Goal: Task Accomplishment & Management: Manage account settings

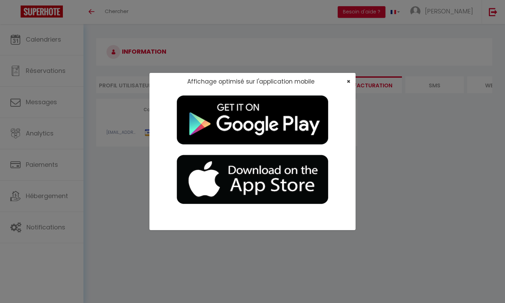
click at [249, 81] on span "×" at bounding box center [349, 81] width 4 height 9
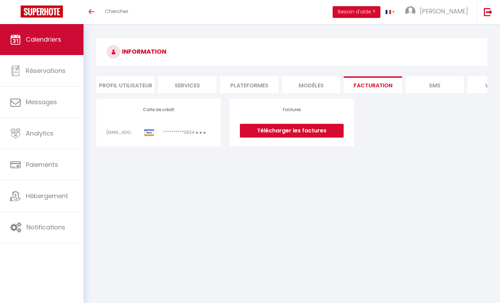
click at [46, 44] on span "Calendriers" at bounding box center [43, 39] width 35 height 9
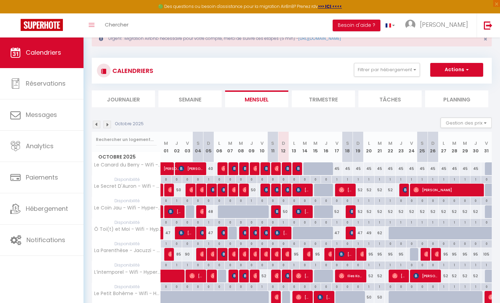
scroll to position [60, 0]
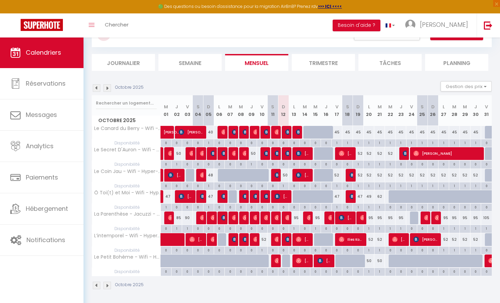
click at [249, 233] on span "[PERSON_NAME]" at bounding box center [286, 239] width 3 height 13
select select "OK"
select select "KO"
select select "0"
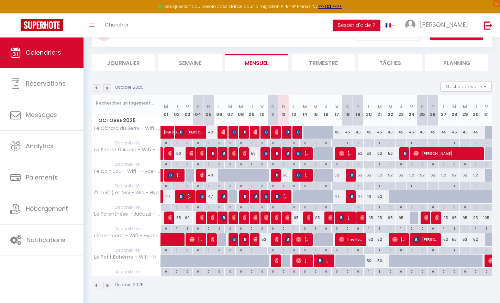
select select "1"
select select
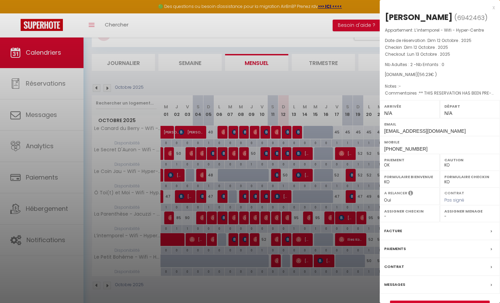
click at [249, 233] on div at bounding box center [250, 151] width 500 height 303
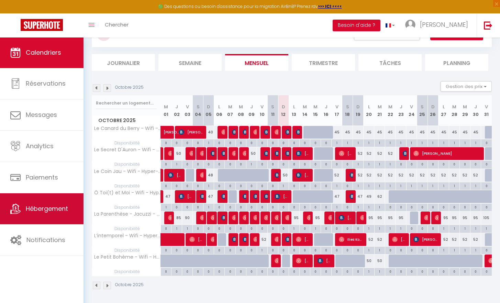
click at [26, 212] on span "Hébergement" at bounding box center [47, 208] width 42 height 9
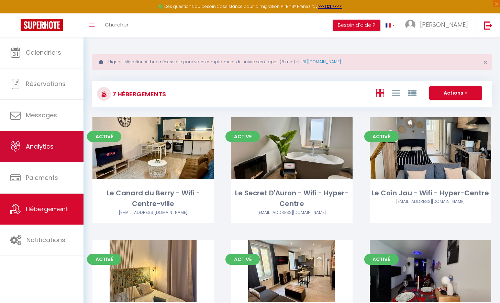
click at [53, 147] on span "Analytics" at bounding box center [40, 146] width 28 height 9
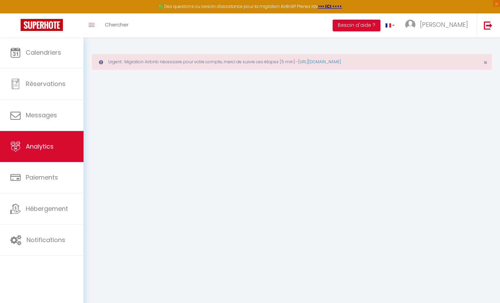
select select "2025"
select select "10"
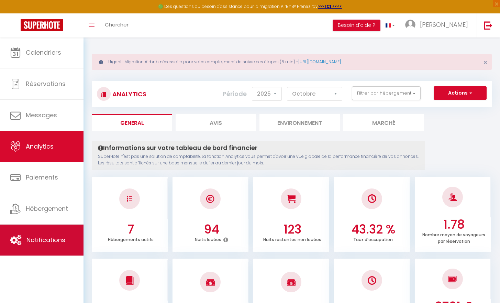
click at [56, 236] on span "Notifications" at bounding box center [45, 239] width 39 height 9
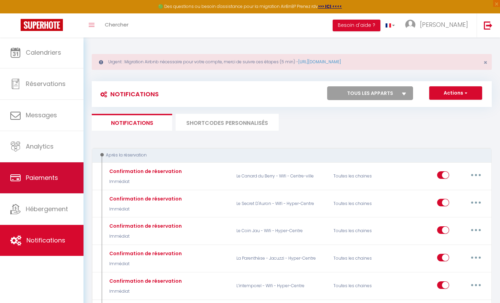
click at [54, 171] on link "Paiements" at bounding box center [42, 177] width 84 height 31
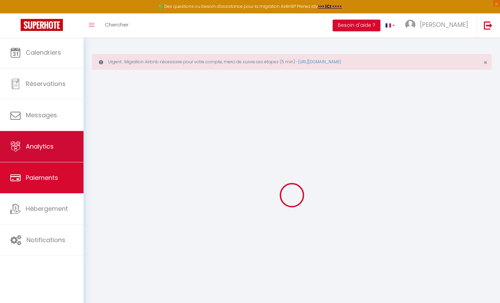
select select "2"
select select "0"
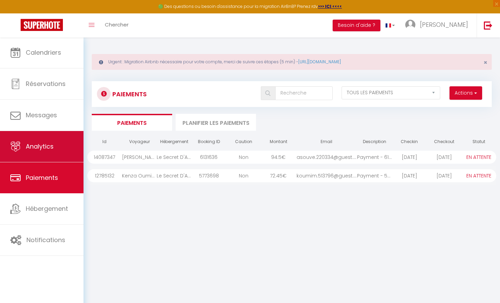
click at [59, 151] on link "Analytics" at bounding box center [42, 146] width 84 height 31
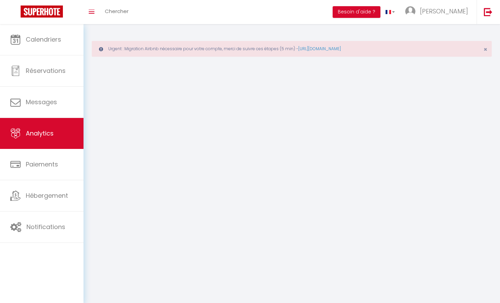
select select "2025"
select select "10"
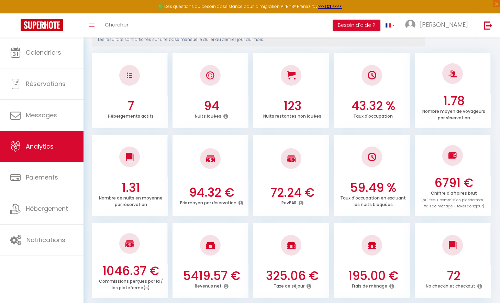
scroll to position [133, 0]
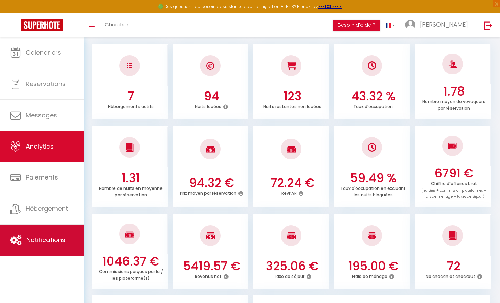
click at [47, 243] on span "Notifications" at bounding box center [45, 239] width 39 height 9
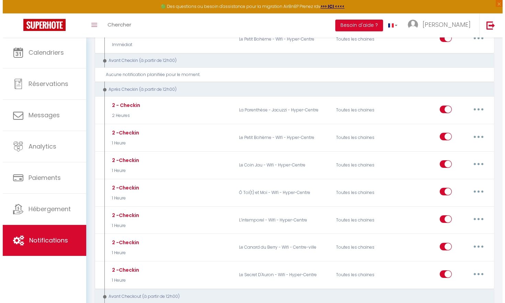
scroll to position [305, 0]
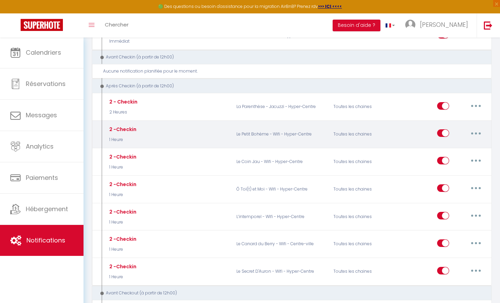
click at [249, 129] on button "button" at bounding box center [476, 133] width 19 height 11
click at [249, 146] on link "Editer" at bounding box center [458, 149] width 51 height 12
type input "2 -Checkin"
select select "3"
select select "1 Heure"
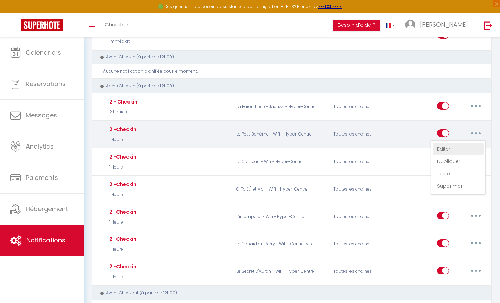
select select "if_booking_is_paid"
checkbox input "true"
checkbox input "false"
radio input "true"
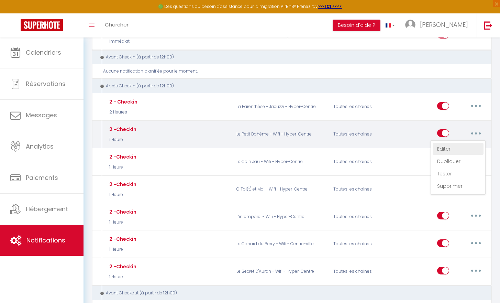
type input "Procédure pour le checkin [GUEST:NAME]"
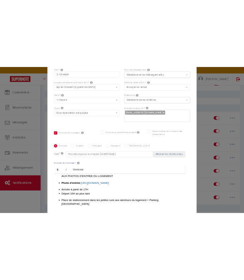
scroll to position [64, 0]
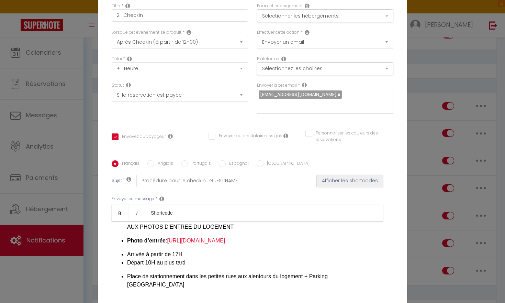
drag, startPoint x: 162, startPoint y: 262, endPoint x: 169, endPoint y: 240, distance: 23.3
click at [169, 240] on div "Bonjour, [GUEST:FIRST_NAME]​ , Nous avons hâte de vous accueillir dans notre lo…" at bounding box center [248, 255] width 272 height 69
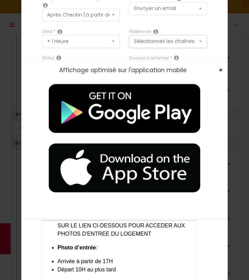
click at [220, 72] on span "×" at bounding box center [221, 70] width 4 height 9
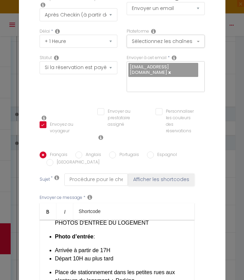
scroll to position [73, 0]
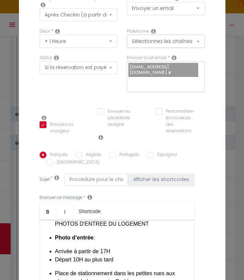
click at [132, 239] on div "Bonjour, [GUEST:FIRST_NAME]​ , Nous avons hâte de vous accueillir dans notre lo…" at bounding box center [117, 254] width 155 height 69
click at [120, 241] on li "Photo d’entrée :" at bounding box center [121, 238] width 132 height 8
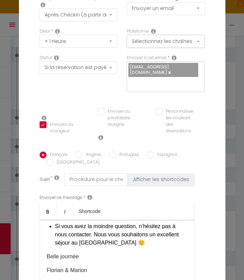
scroll to position [1358, 0]
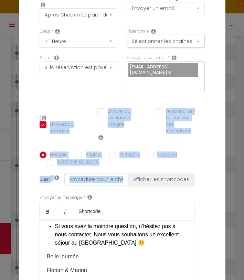
drag, startPoint x: 209, startPoint y: 172, endPoint x: 196, endPoint y: 80, distance: 92.8
click at [196, 80] on div "Titre * 2 -Checkin Pour cet hébergement Sélectionner les hébergements Tous les …" at bounding box center [122, 143] width 193 height 362
click at [207, 133] on div "Personnaliser les couleurs des réservations #D7092E" at bounding box center [180, 124] width 58 height 33
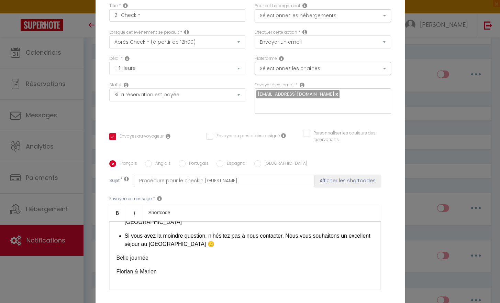
scroll to position [151, 0]
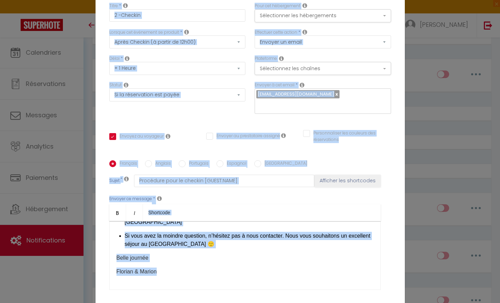
drag, startPoint x: 500, startPoint y: 247, endPoint x: 505, endPoint y: 265, distance: 18.3
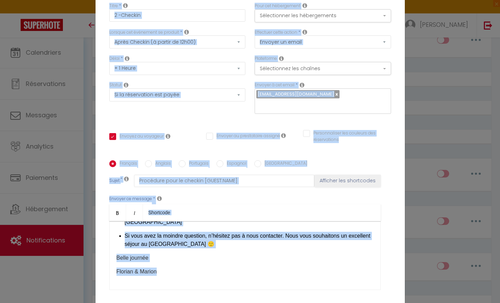
click at [249, 166] on div "Modifier la notification × Titre * 2 -Checkin Pour cet hébergement Sélectionner…" at bounding box center [250, 151] width 500 height 303
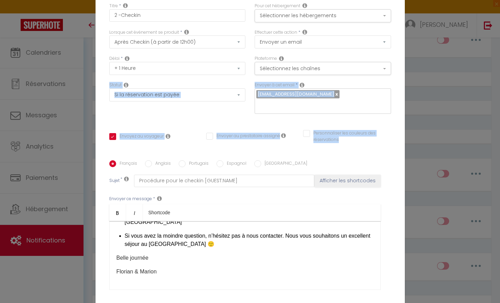
drag, startPoint x: 384, startPoint y: 150, endPoint x: 386, endPoint y: 83, distance: 67.4
click at [249, 82] on div "Titre * 2 -Checkin Pour cet hébergement Sélectionner les hébergements Tous les …" at bounding box center [250, 160] width 309 height 329
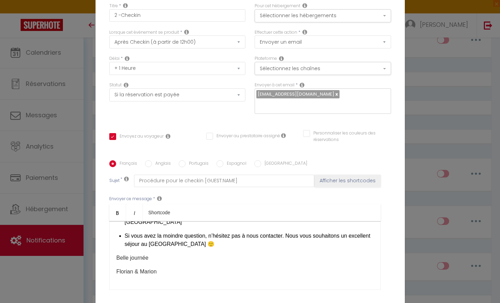
click at [249, 95] on div "Titre * 2 -Checkin Pour cet hébergement Sélectionner les hébergements Tous les …" at bounding box center [250, 160] width 309 height 329
click at [249, 237] on span "Si vous avez la moindre question, n’hésitez pas à nous contacter. Nous vous sou…" at bounding box center [248, 240] width 246 height 14
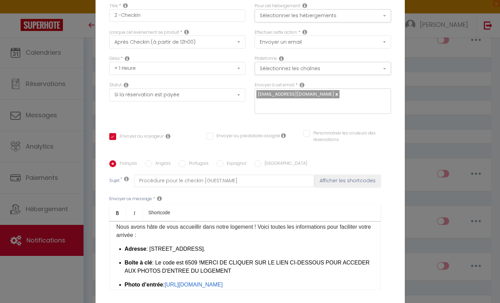
scroll to position [0, 0]
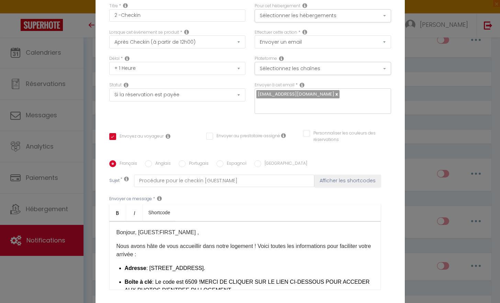
click at [235, 269] on li "Adresse : 20 Rue Littré, 18000 Bourges." at bounding box center [249, 268] width 249 height 8
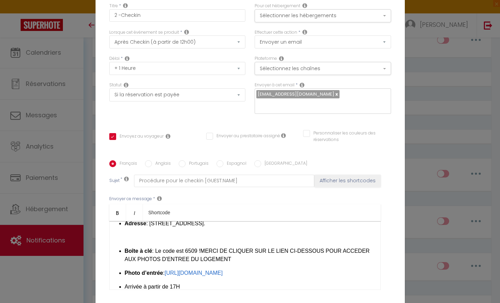
scroll to position [45, 0]
click at [210, 263] on li "Boîte à clé : Le code est 6509 ! MERCI DE CLIQUER SUR LE LIEN CI-DESSOUS POUR A…" at bounding box center [249, 255] width 249 height 17
click at [249, 277] on p "​" at bounding box center [245, 272] width 257 height 8
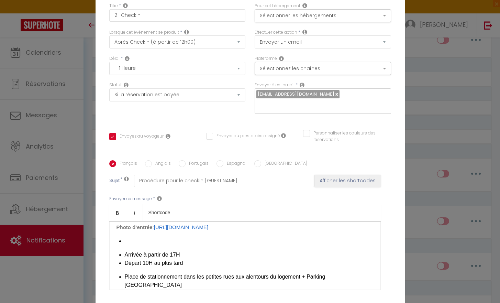
scroll to position [102, 0]
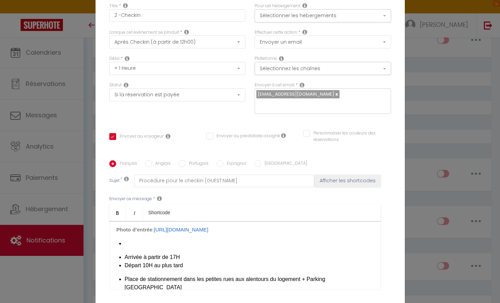
click at [138, 262] on div "Bonjour, [GUEST:FIRST_NAME]​ , Nous avons hâte de vous accueillir dans notre lo…" at bounding box center [245, 255] width 272 height 69
click at [129, 248] on li at bounding box center [249, 243] width 249 height 8
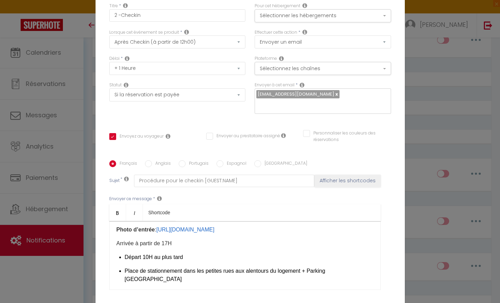
click at [121, 274] on div "Bonjour, [GUEST:FIRST_NAME]​ , Nous avons hâte de vous accueillir dans notre lo…" at bounding box center [245, 255] width 272 height 69
drag, startPoint x: 121, startPoint y: 274, endPoint x: 117, endPoint y: 273, distance: 4.2
click at [117, 273] on div "Bonjour, [GUEST:FIRST_NAME]​ , Nous avons hâte de vous accueillir dans notre lo…" at bounding box center [245, 255] width 272 height 69
click at [249, 260] on div "Modifier la notification × Titre * 2 -Checkin Pour cet hébergement Sélectionner…" at bounding box center [250, 151] width 500 height 303
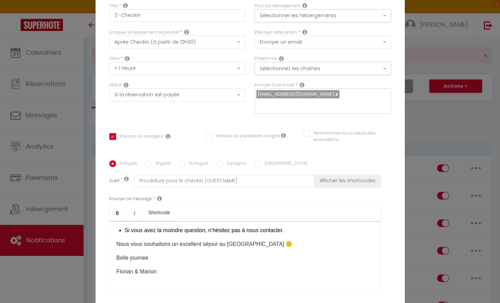
scroll to position [0, 0]
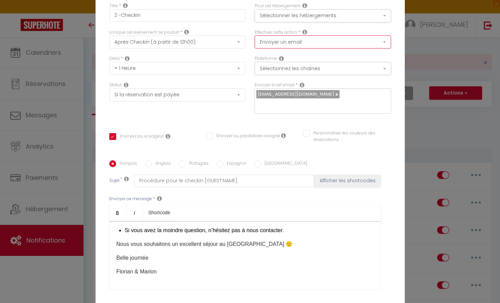
drag, startPoint x: 390, startPoint y: 34, endPoint x: 353, endPoint y: 267, distance: 235.7
click at [249, 267] on div "Titre * 2 -Checkin Pour cet hébergement Sélectionner les hébergements Tous les …" at bounding box center [250, 160] width 309 height 329
click at [249, 280] on div "Français Anglais Portugais Espagnol Italien Sujet * Procédure pour le checkin […" at bounding box center [250, 229] width 285 height 139
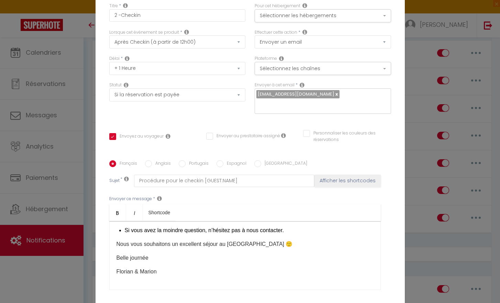
scroll to position [143, 0]
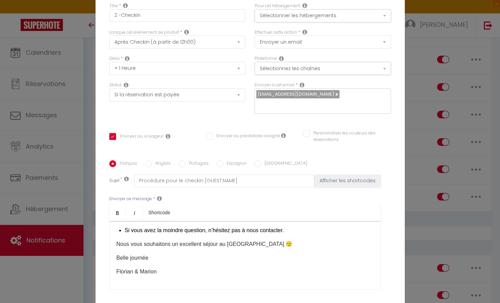
click at [249, 262] on p "Belle journée" at bounding box center [245, 258] width 257 height 8
click at [249, 121] on div "Envoyer à cet email * Soligestion10@gmail.com" at bounding box center [322, 101] width 145 height 39
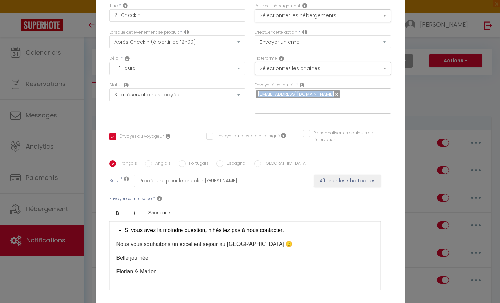
select select "2025"
select select "10"
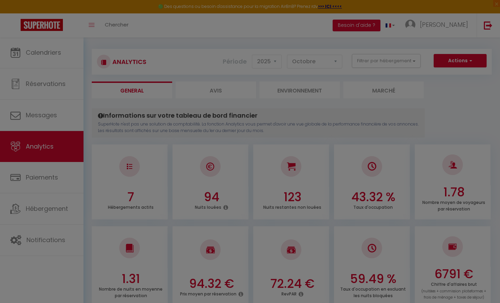
click at [26, 205] on div at bounding box center [250, 151] width 500 height 303
click at [33, 128] on div at bounding box center [250, 151] width 500 height 303
click at [25, 118] on div at bounding box center [250, 151] width 500 height 303
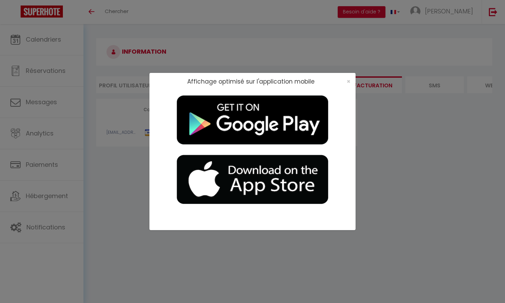
click at [249, 84] on div "×" at bounding box center [346, 81] width 17 height 7
click at [249, 83] on span "×" at bounding box center [349, 81] width 4 height 9
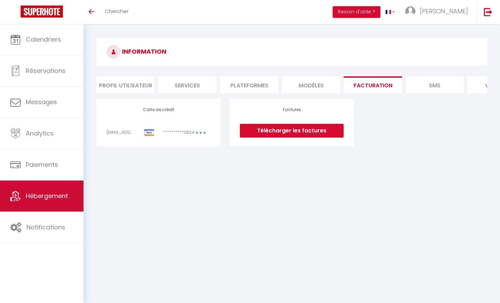
click at [50, 200] on span "Hébergement" at bounding box center [47, 195] width 42 height 9
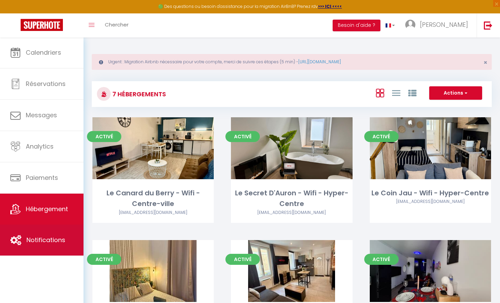
click at [39, 251] on link "Notifications" at bounding box center [42, 239] width 84 height 31
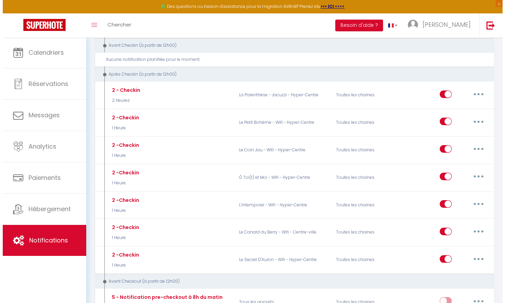
scroll to position [318, 0]
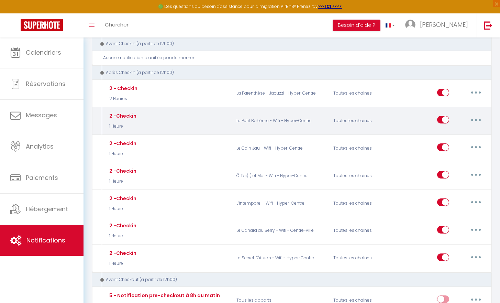
click at [249, 119] on button "button" at bounding box center [476, 119] width 19 height 11
click at [249, 135] on link "Editer" at bounding box center [458, 136] width 51 height 12
type input "2 -Checkin"
select select "3"
select select "1 Heure"
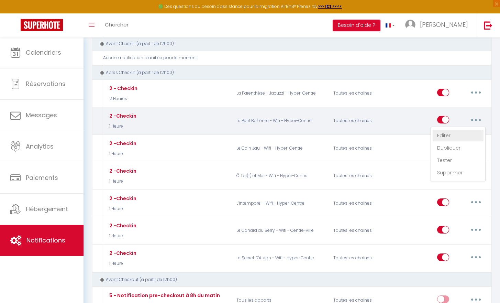
select select "if_booking_is_paid"
checkbox input "true"
checkbox input "false"
radio input "true"
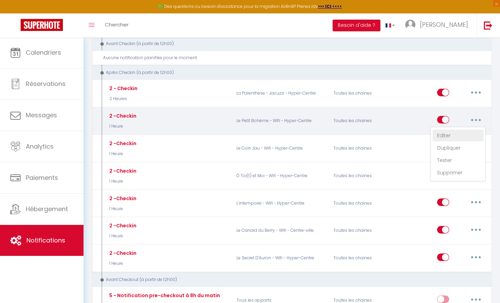
type input "Procédure pour le checkin [GUEST:NAME]"
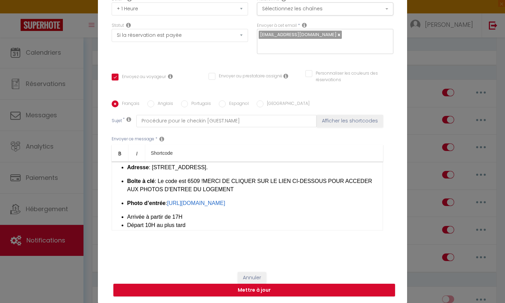
scroll to position [47, 0]
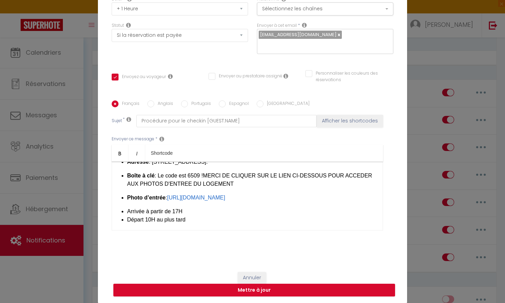
drag, startPoint x: 173, startPoint y: 214, endPoint x: 167, endPoint y: 195, distance: 19.7
click at [167, 195] on li "Photo d’entrée : https://www.canva.com/design/DAGrdZLY9S8/We1CjLxjsHrIJvOP4akAt…" at bounding box center [251, 198] width 249 height 8
drag, startPoint x: 157, startPoint y: 218, endPoint x: 167, endPoint y: 196, distance: 23.6
click at [167, 196] on li "Photo d’entrée : https://www.canva.com/design/DAG1liompww/xEpufh2BU97uKd2bY85oF…" at bounding box center [251, 198] width 249 height 8
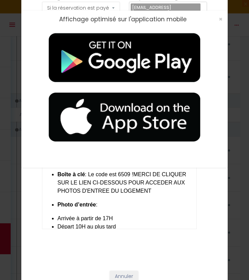
scroll to position [77, 0]
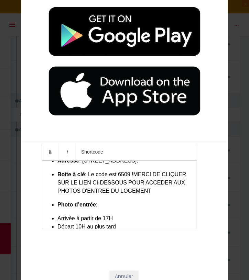
drag, startPoint x: 190, startPoint y: 182, endPoint x: 189, endPoint y: 174, distance: 7.6
click at [189, 174] on div at bounding box center [124, 206] width 206 height 157
drag, startPoint x: 190, startPoint y: 177, endPoint x: 190, endPoint y: 169, distance: 8.3
click at [190, 169] on div at bounding box center [124, 206] width 206 height 157
click at [154, 217] on div at bounding box center [124, 206] width 206 height 157
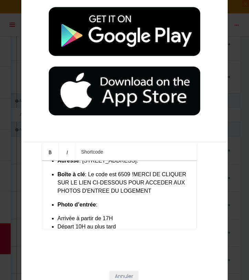
click at [121, 205] on div at bounding box center [124, 206] width 206 height 157
click at [102, 207] on div at bounding box center [124, 206] width 206 height 157
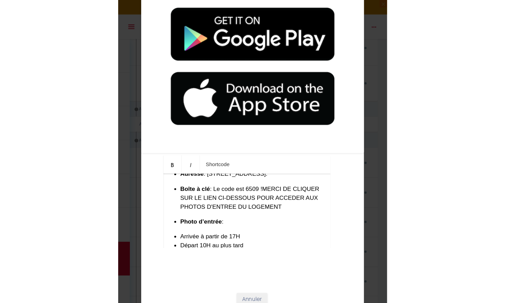
scroll to position [81, 0]
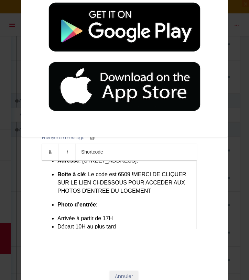
click at [102, 214] on div at bounding box center [124, 201] width 206 height 157
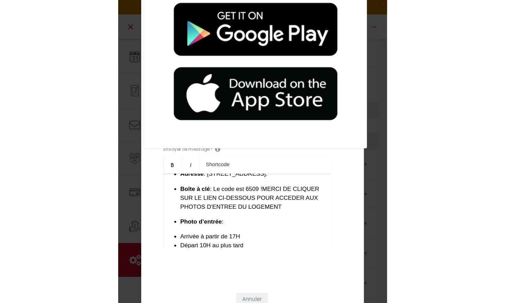
scroll to position [70, 0]
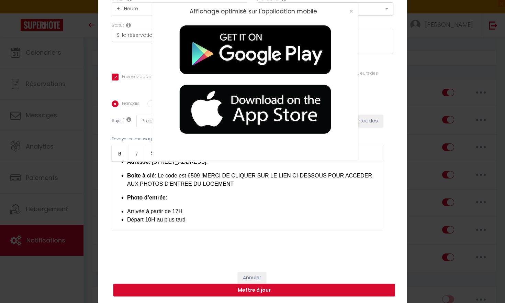
click at [180, 199] on div at bounding box center [255, 224] width 206 height 157
drag, startPoint x: 377, startPoint y: 192, endPoint x: 377, endPoint y: 172, distance: 19.9
click at [249, 172] on div "Affichage optimisé sur l'application mobile ×" at bounding box center [252, 151] width 505 height 303
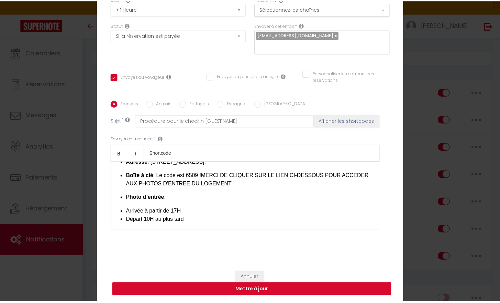
scroll to position [59, 0]
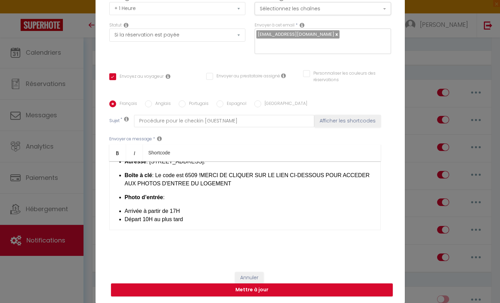
click at [179, 200] on li "Photo d’entrée :" at bounding box center [249, 197] width 249 height 8
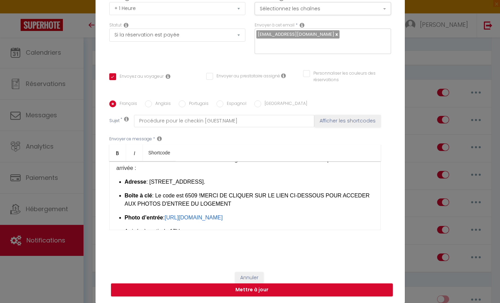
click at [245, 185] on li "Adresse : 20 Rue Littré, 18000 Bourges." at bounding box center [249, 182] width 249 height 8
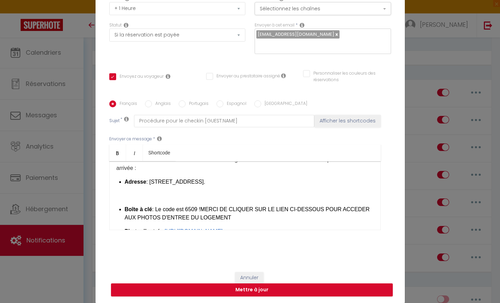
click at [222, 221] on li "Boîte à clé : Le code est 6509 ! MERCI DE CLIQUER SUR LE LIEN CI-DESSOUS POUR A…" at bounding box center [249, 213] width 249 height 17
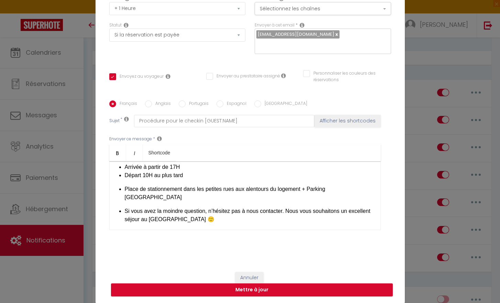
scroll to position [120, 0]
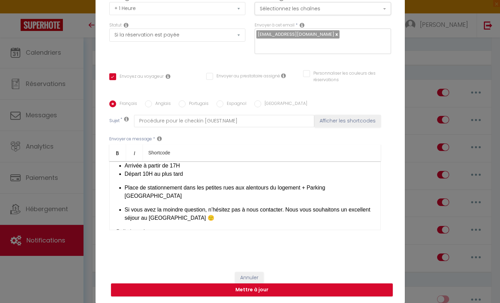
click at [193, 170] on li "Arrivée à partir de 17H" at bounding box center [249, 166] width 249 height 8
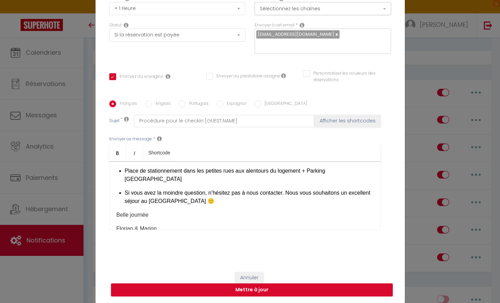
scroll to position [160, 0]
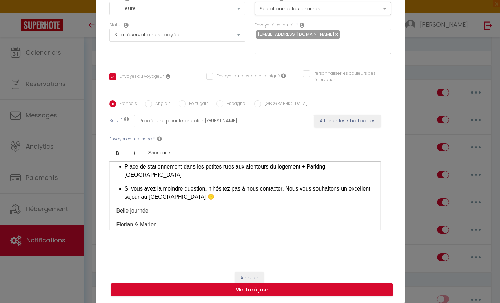
click at [221, 157] on li "​Départ 10H au plus tard" at bounding box center [249, 153] width 249 height 8
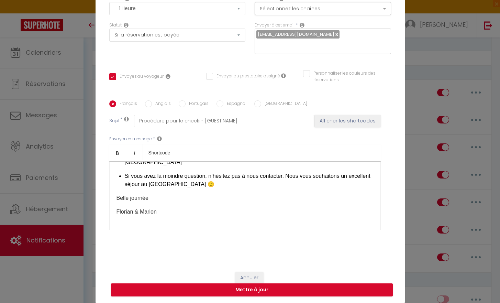
scroll to position [187, 0]
click at [171, 166] on li "Place de stationnement dans les petites rues aux alentours du logement + Parkin…" at bounding box center [249, 158] width 249 height 17
click at [249, 280] on button "Mettre à jour" at bounding box center [252, 289] width 282 height 13
checkbox input "true"
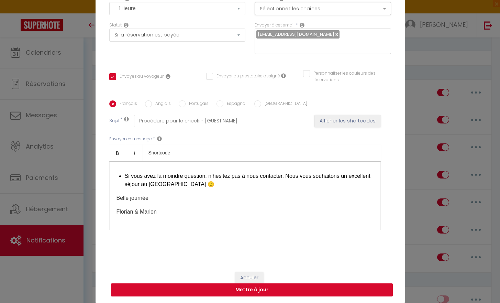
checkbox input "false"
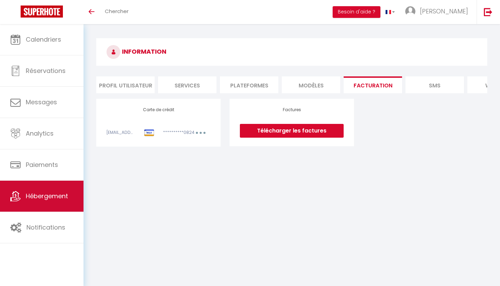
click at [54, 201] on link "Hébergement" at bounding box center [42, 195] width 84 height 31
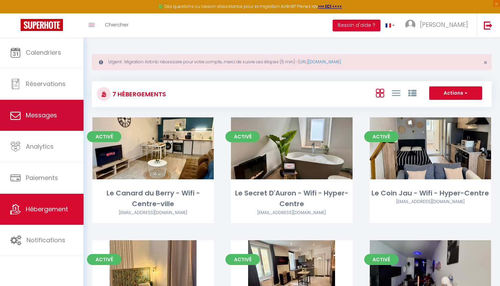
click at [69, 111] on link "Messages" at bounding box center [42, 115] width 84 height 31
select select "message"
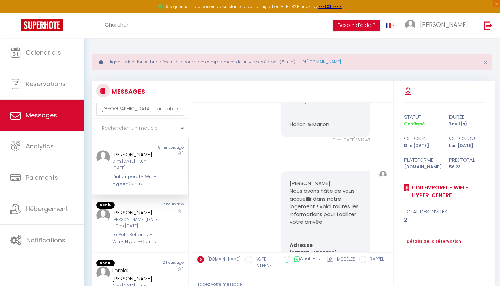
scroll to position [220, 0]
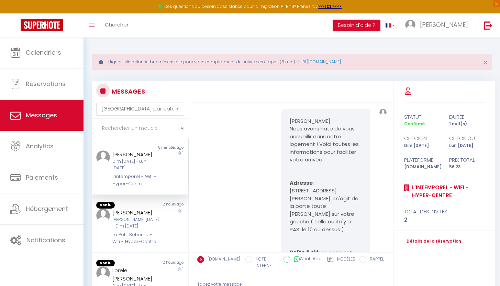
drag, startPoint x: 287, startPoint y: 115, endPoint x: 325, endPoint y: 165, distance: 62.6
click at [325, 165] on pre "[PERSON_NAME] Nous avons hâte de vous accueillir dans notre logement ! Voici to…" at bounding box center [326, 291] width 72 height 348
drag, startPoint x: 289, startPoint y: 115, endPoint x: 325, endPoint y: 152, distance: 52.0
click at [325, 152] on pre "[PERSON_NAME] Nous avons hâte de vous accueillir dans notre logement ! Voici to…" at bounding box center [326, 291] width 72 height 348
click at [332, 232] on pre "[PERSON_NAME] Nous avons hâte de vous accueillir dans notre logement ! Voici to…" at bounding box center [326, 291] width 72 height 348
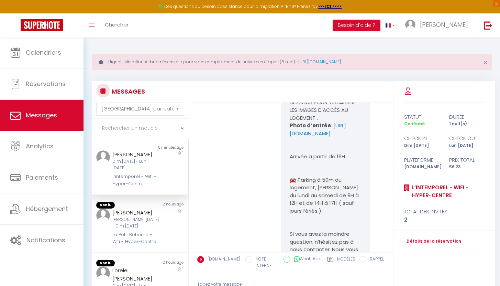
scroll to position [511, 0]
